Goal: Task Accomplishment & Management: Manage account settings

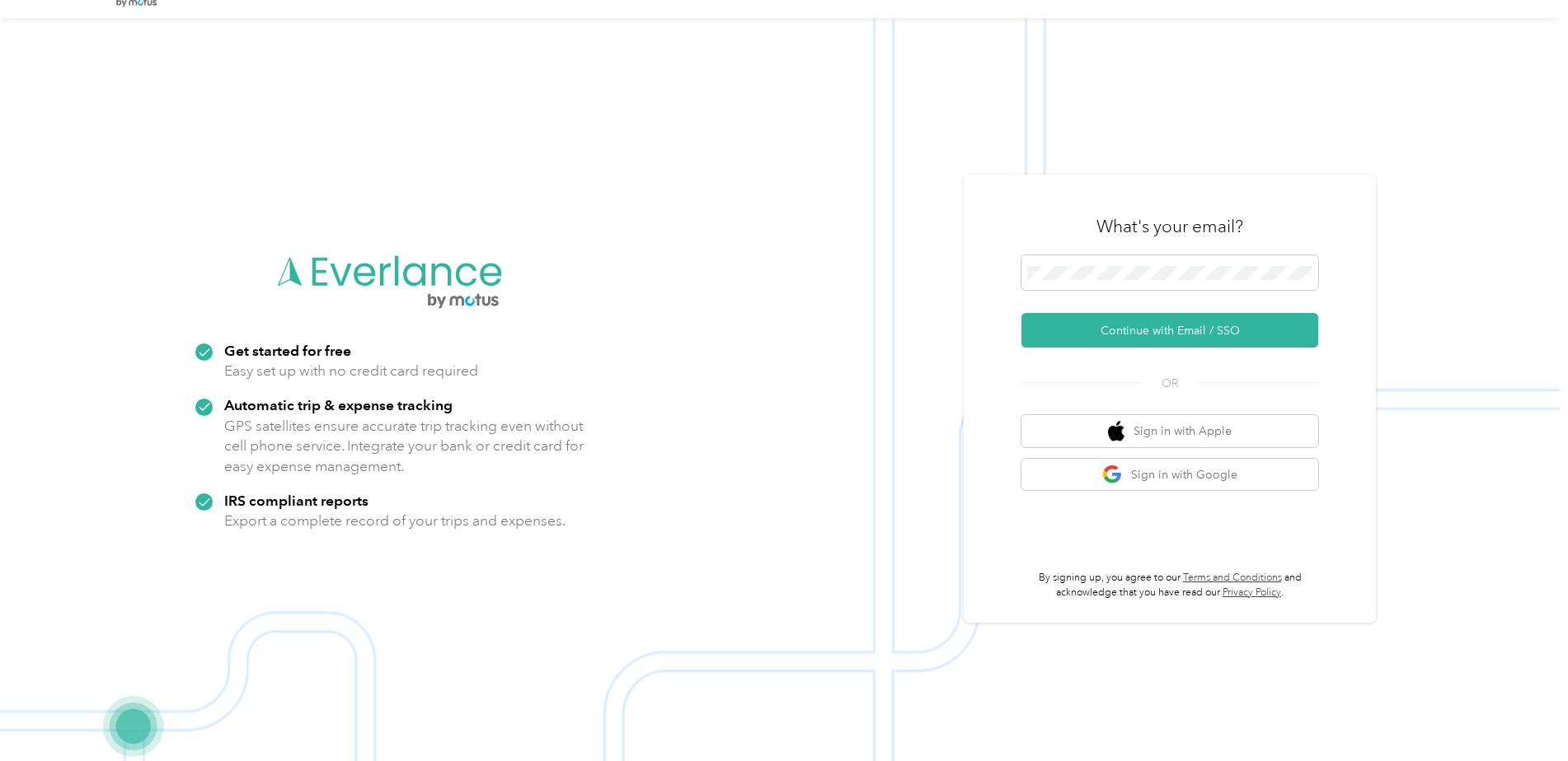
scroll to position [53, 0]
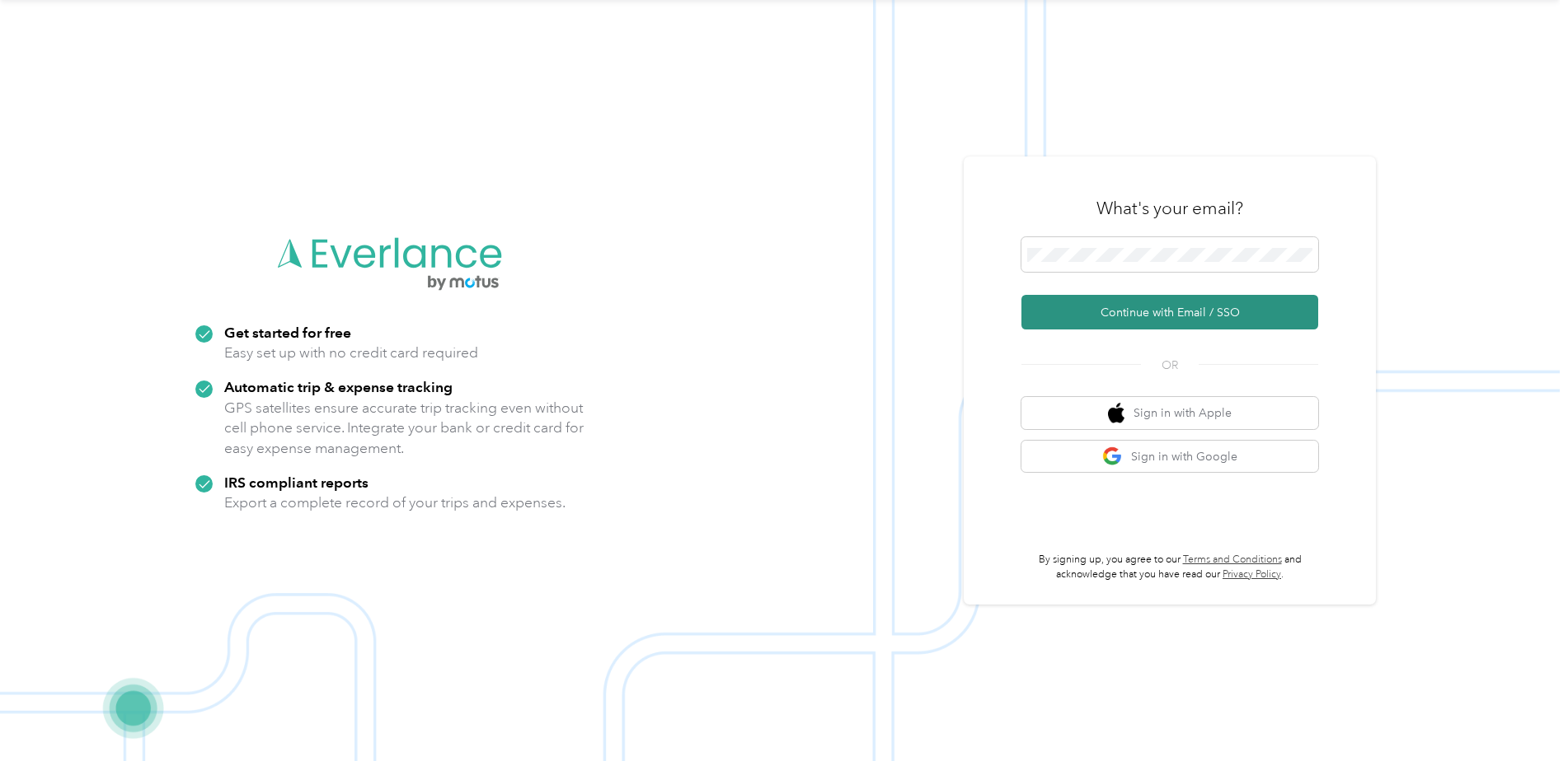
click at [1195, 309] on button "Continue with Email / SSO" at bounding box center [1169, 311] width 297 height 34
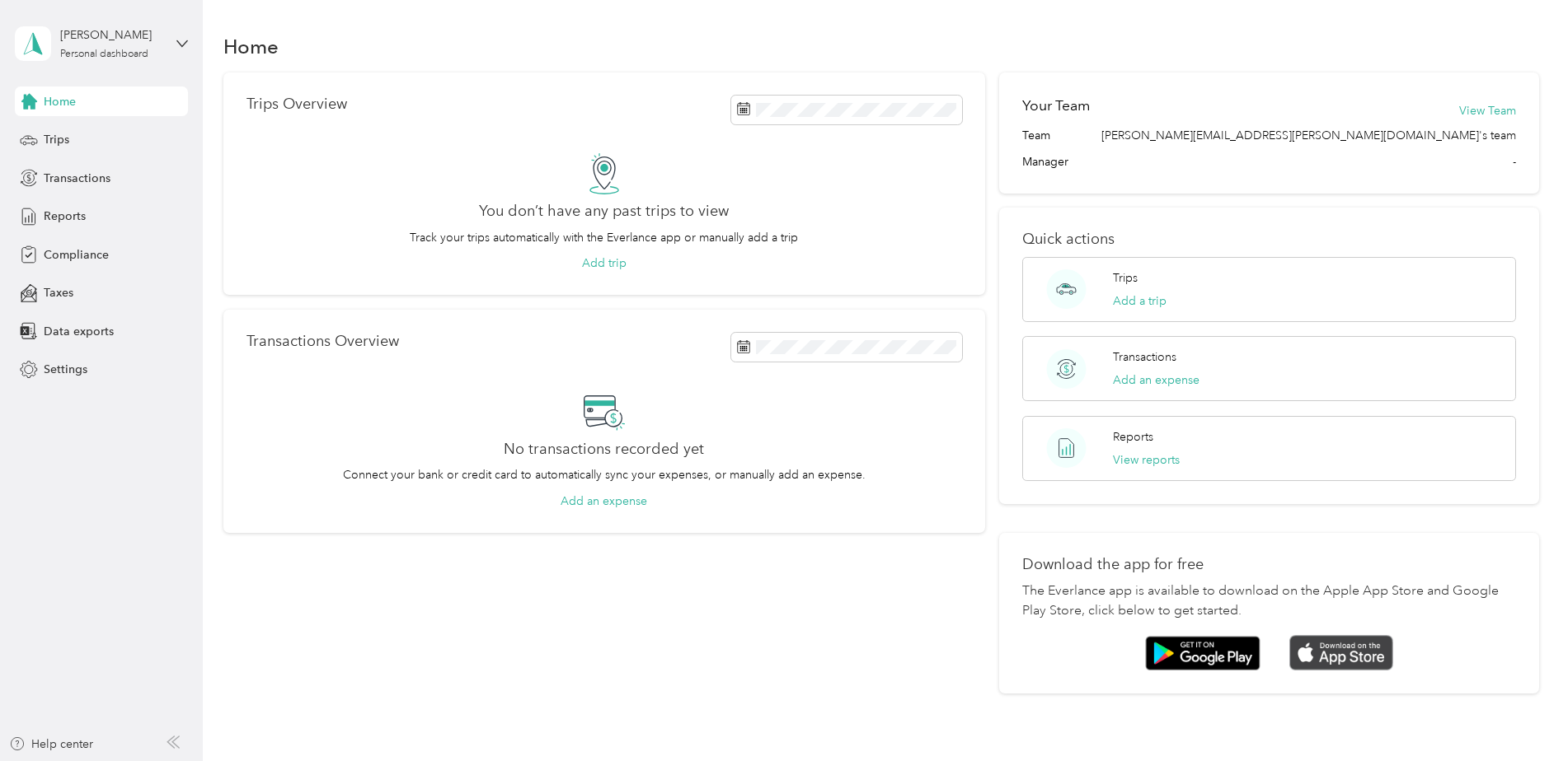
click at [1359, 655] on img at bounding box center [1342, 653] width 104 height 35
